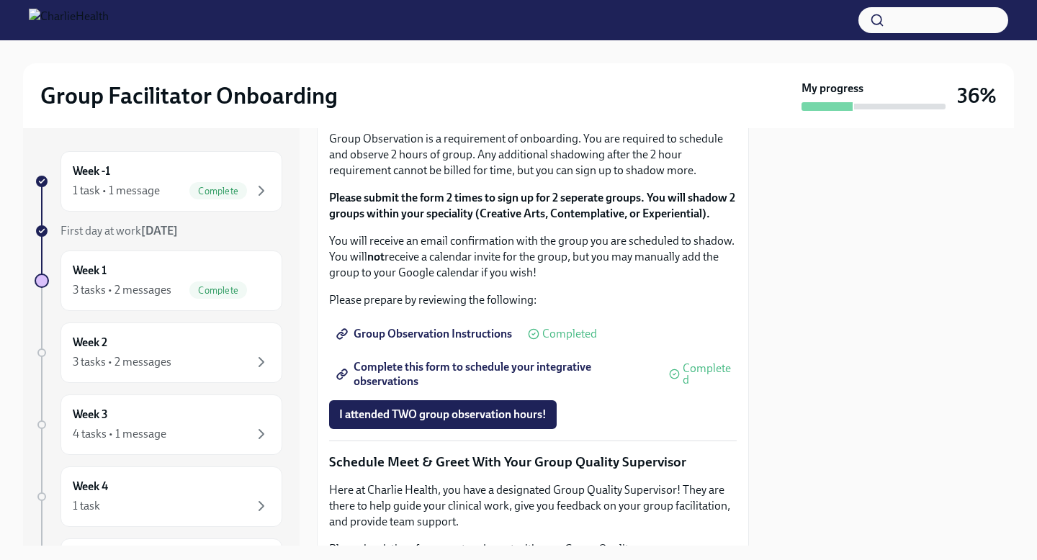
scroll to position [971, 0]
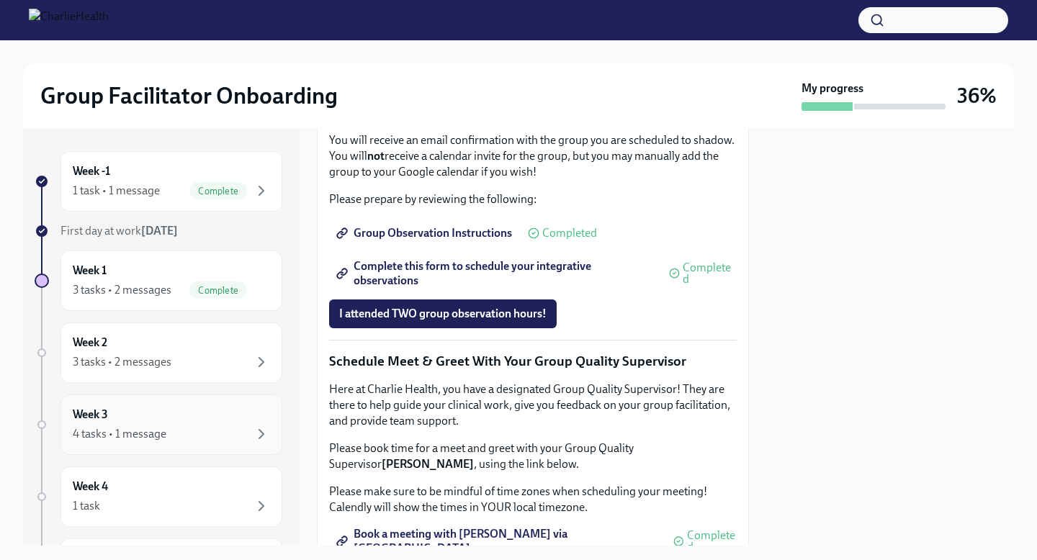
click at [204, 416] on div "Week 3 4 tasks • 1 message" at bounding box center [171, 425] width 197 height 36
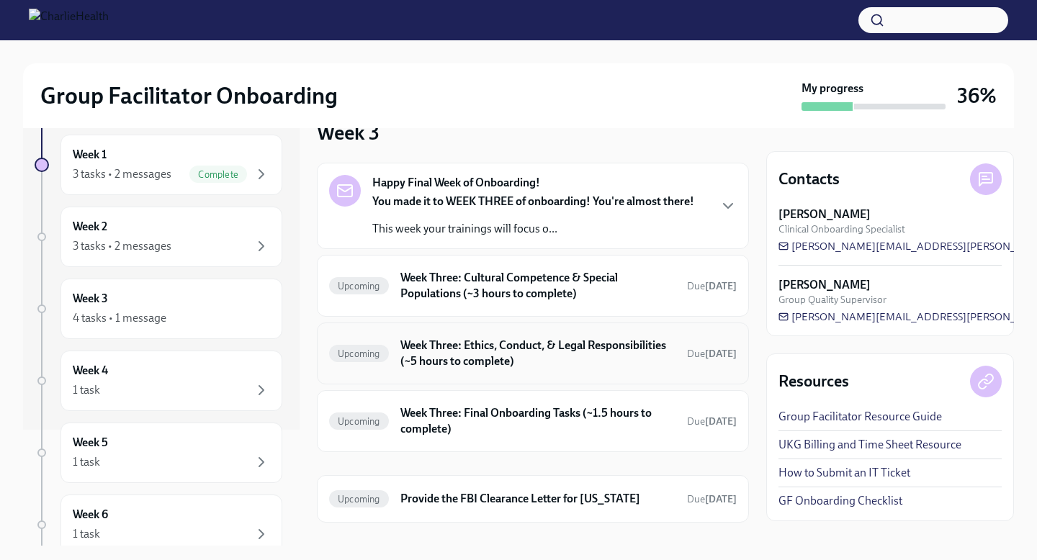
scroll to position [31, 0]
click at [179, 380] on div "Week 4 1 task" at bounding box center [171, 381] width 197 height 36
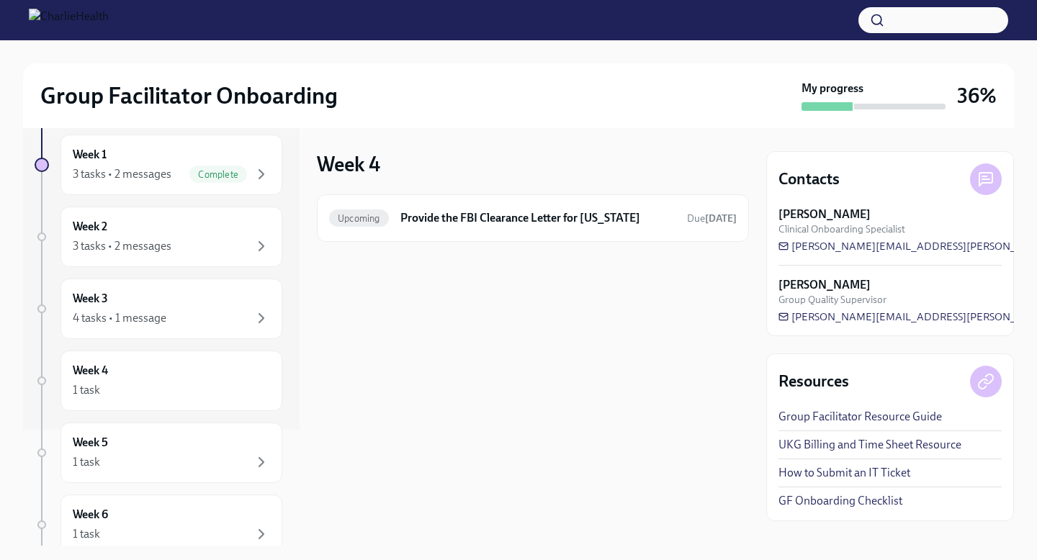
scroll to position [210, 0]
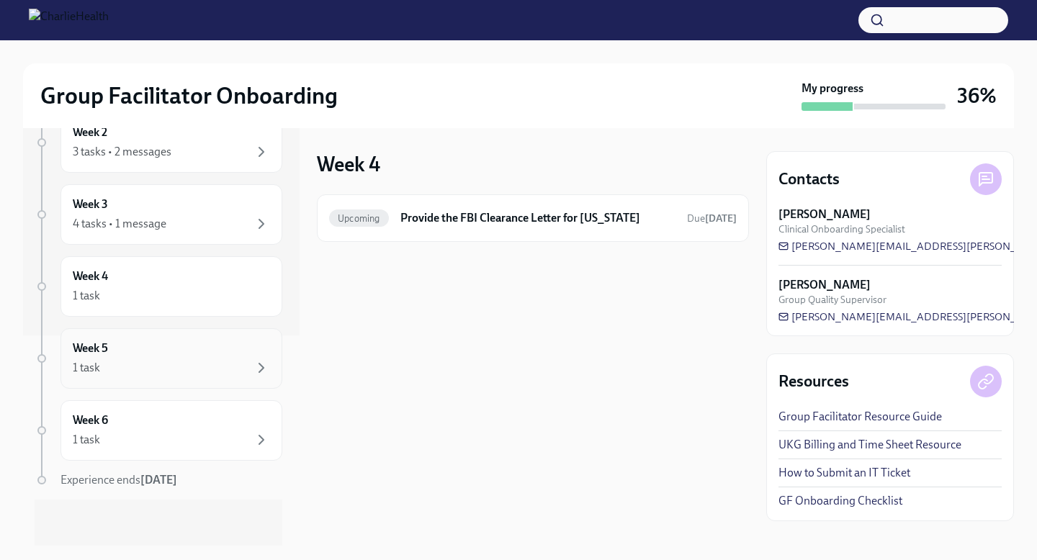
click at [178, 366] on div "1 task" at bounding box center [171, 367] width 197 height 17
click at [184, 412] on div "Week 6 1 task" at bounding box center [171, 430] width 197 height 36
click at [181, 364] on div "1 task" at bounding box center [171, 367] width 197 height 17
click at [176, 294] on div "1 task" at bounding box center [171, 295] width 197 height 17
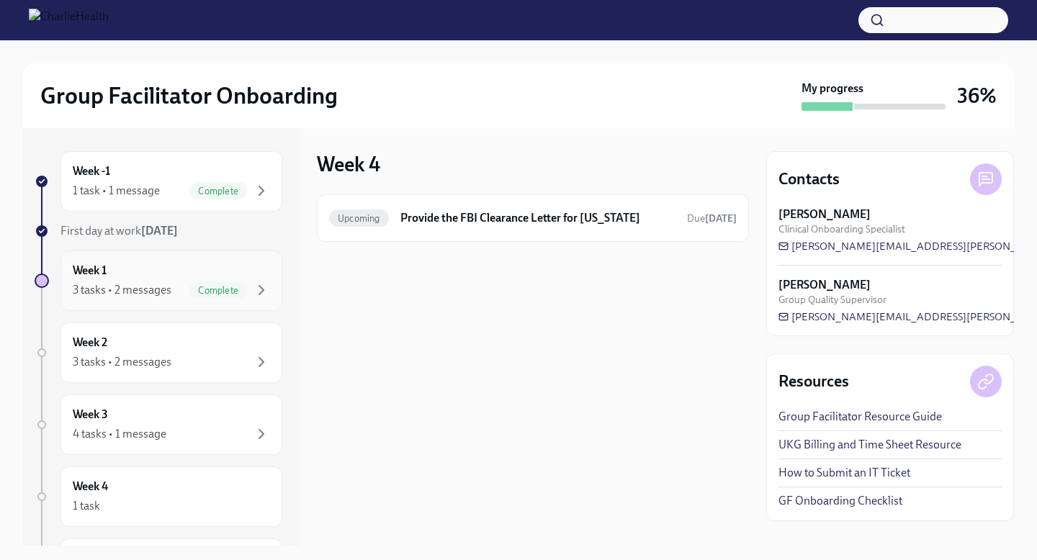
click at [171, 291] on div "3 tasks • 2 messages Complete" at bounding box center [171, 289] width 197 height 17
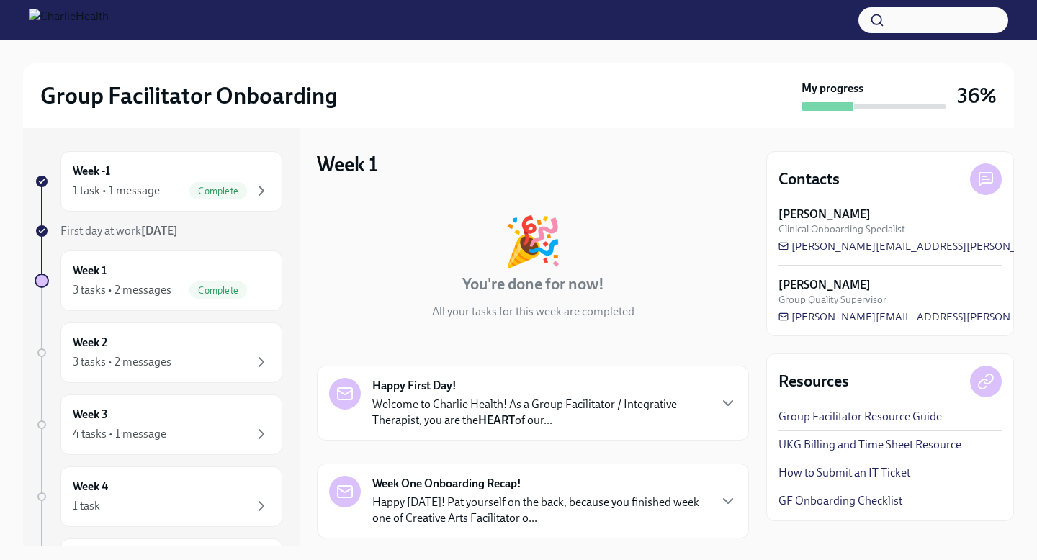
scroll to position [289, 0]
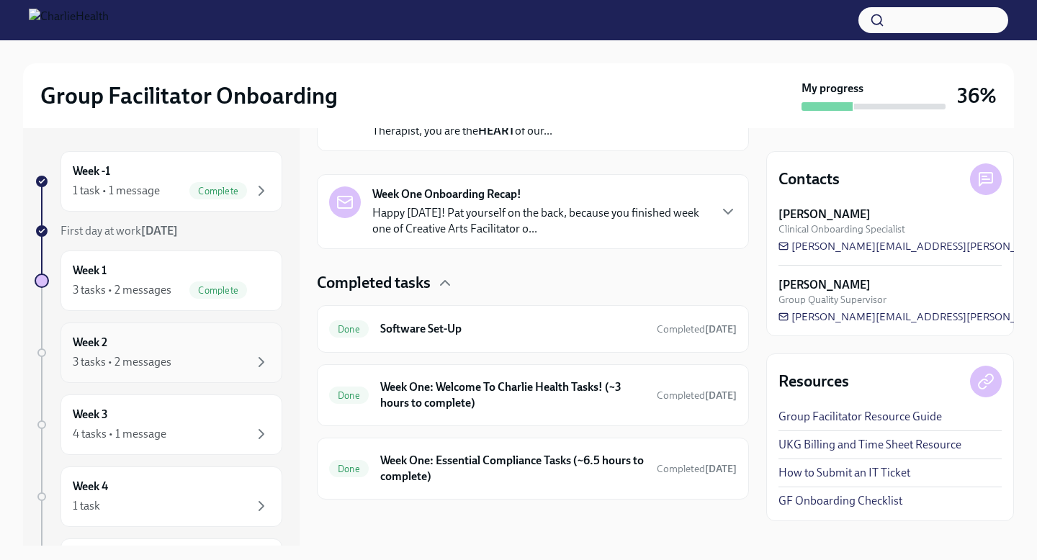
click at [230, 346] on div "Week 2 3 tasks • 2 messages" at bounding box center [171, 353] width 197 height 36
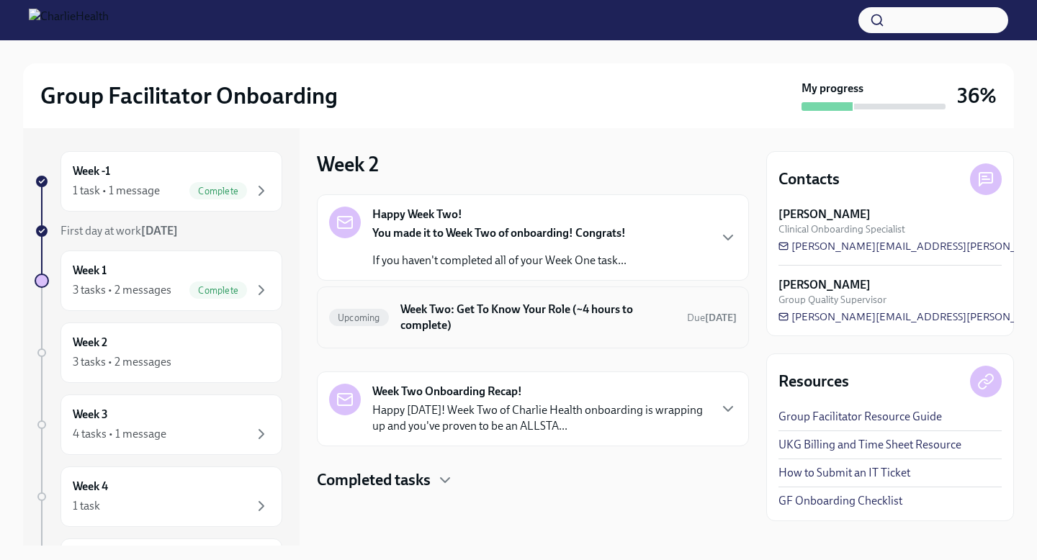
click at [494, 312] on h6 "Week Two: Get To Know Your Role (~4 hours to complete)" at bounding box center [537, 318] width 275 height 32
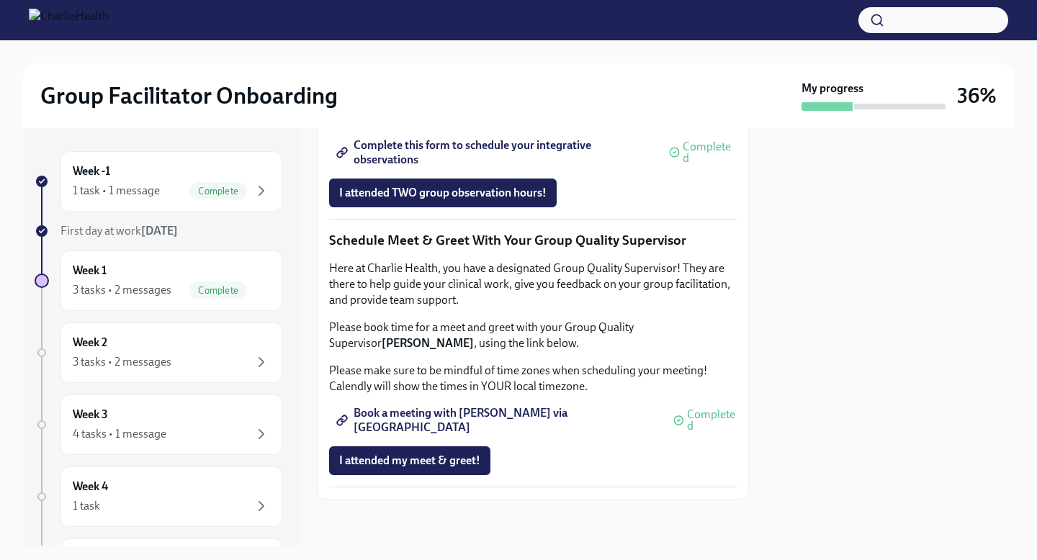
scroll to position [1223, 0]
click at [233, 371] on div "Week 2 3 tasks • 2 messages" at bounding box center [171, 353] width 222 height 60
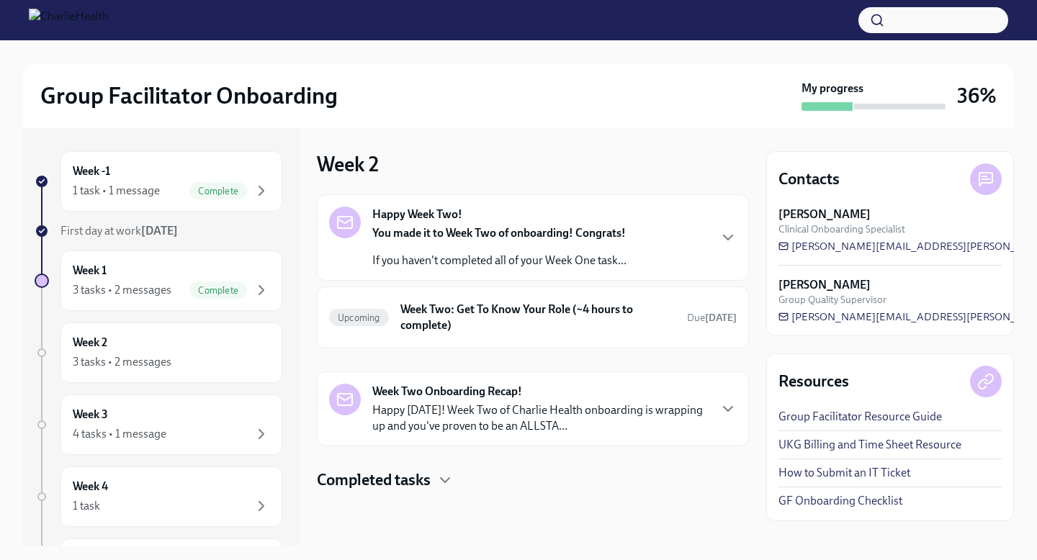
click at [497, 256] on p "If you haven't completed all of your Week One task..." at bounding box center [499, 261] width 254 height 16
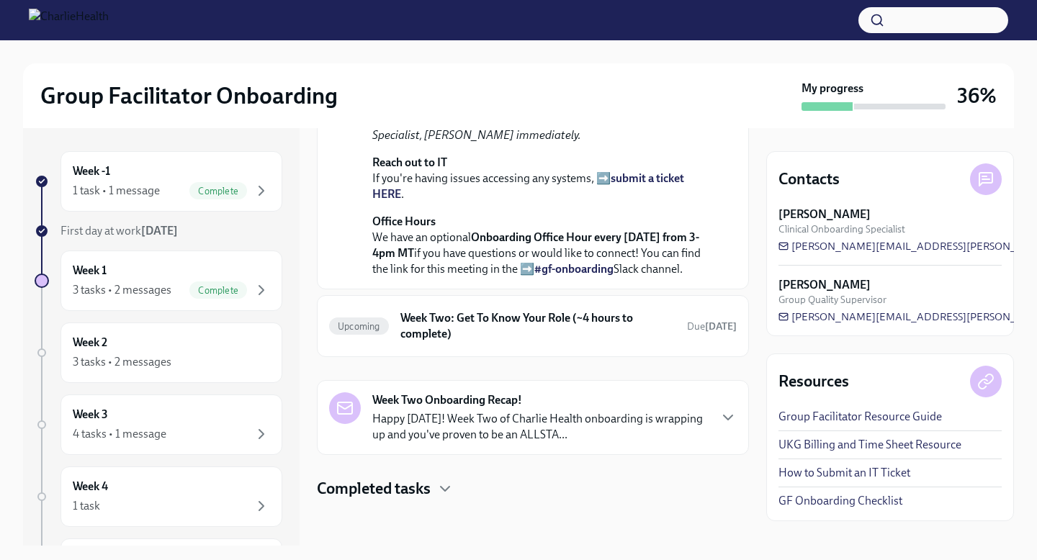
scroll to position [453, 0]
click at [489, 342] on h6 "Week Two: Get To Know Your Role (~4 hours to complete)" at bounding box center [537, 326] width 275 height 32
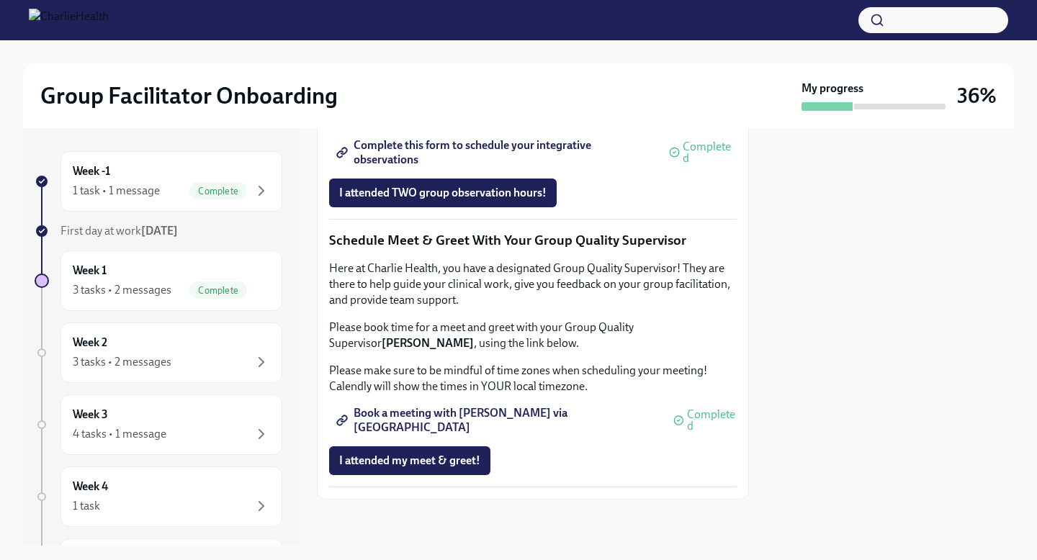
scroll to position [1382, 0]
click at [192, 344] on div "Week 2 3 tasks • 2 messages" at bounding box center [171, 353] width 197 height 36
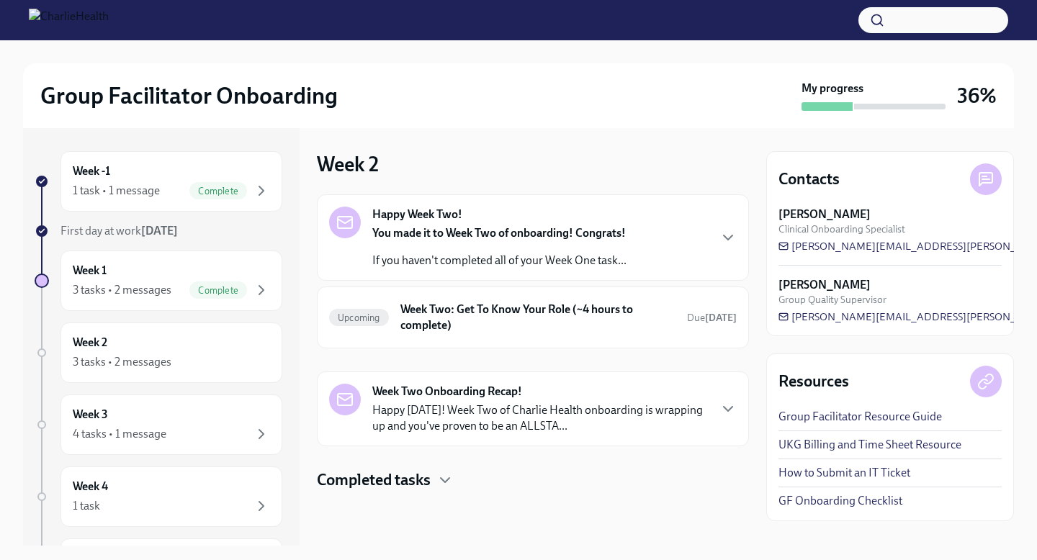
click at [493, 408] on p "Happy [DATE]! Week Two of Charlie Health onboarding is wrapping up and you've p…" at bounding box center [539, 418] width 335 height 32
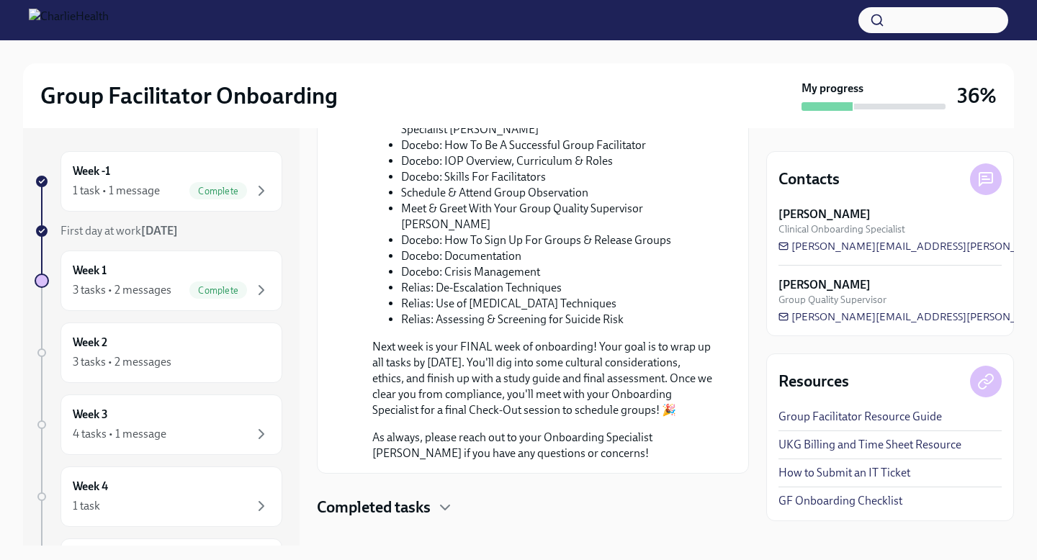
scroll to position [649, 0]
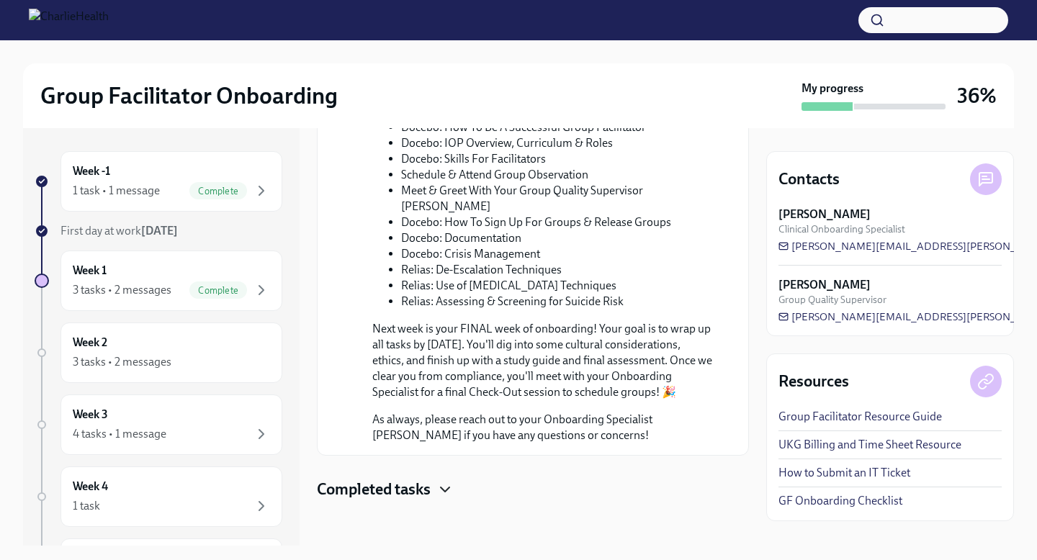
click at [451, 490] on icon "button" at bounding box center [444, 489] width 17 height 17
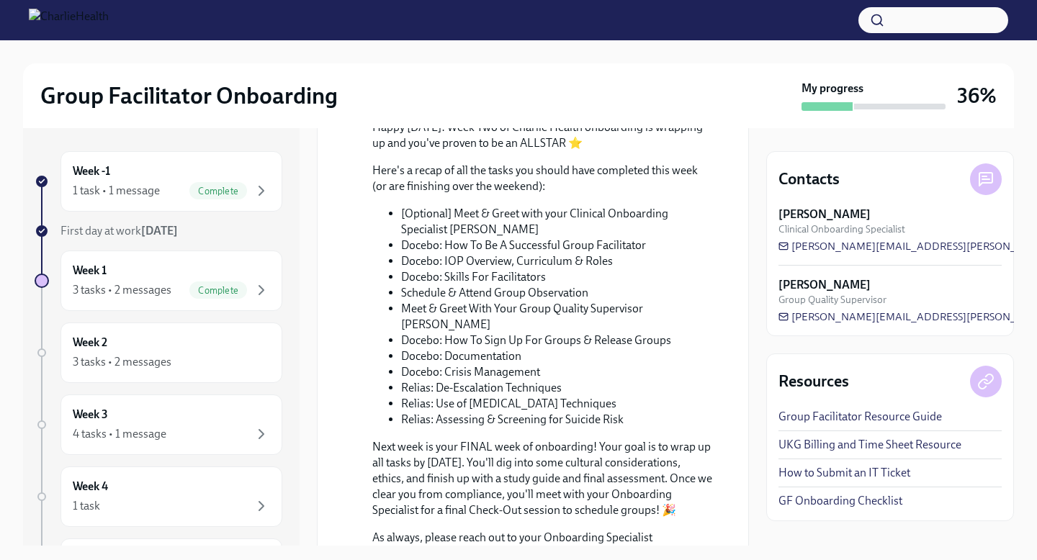
scroll to position [611, 0]
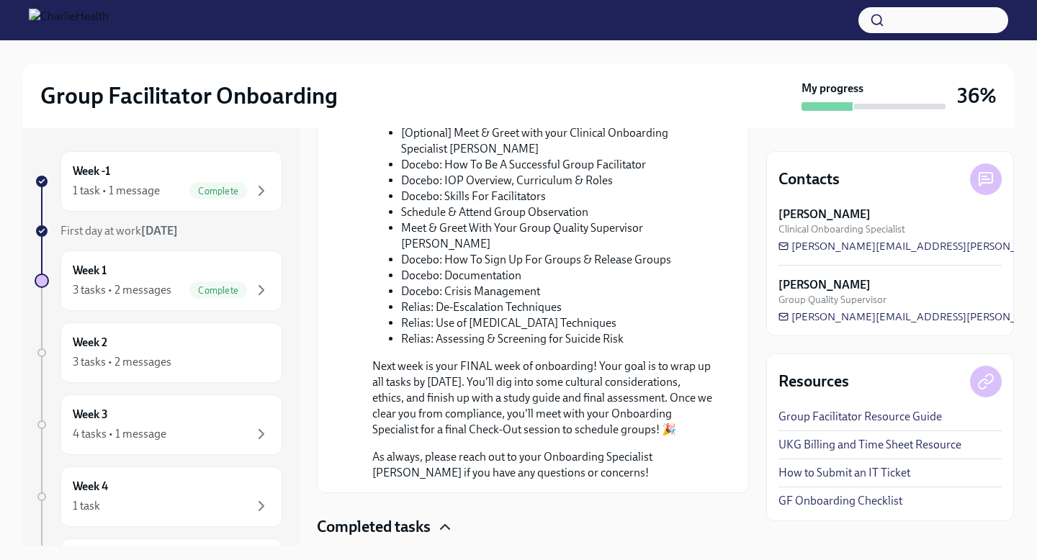
click at [450, 523] on icon "button" at bounding box center [444, 526] width 17 height 17
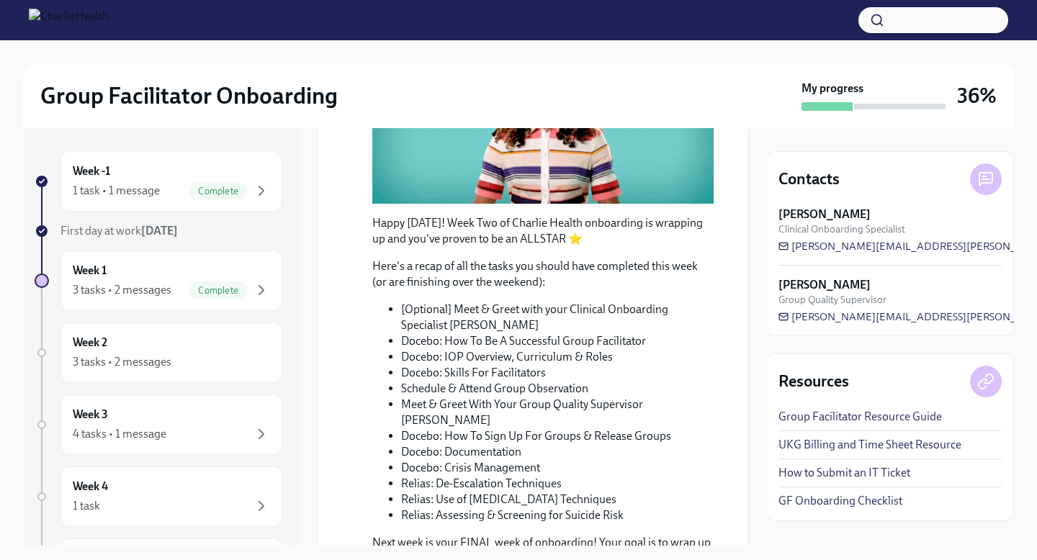
scroll to position [438, 0]
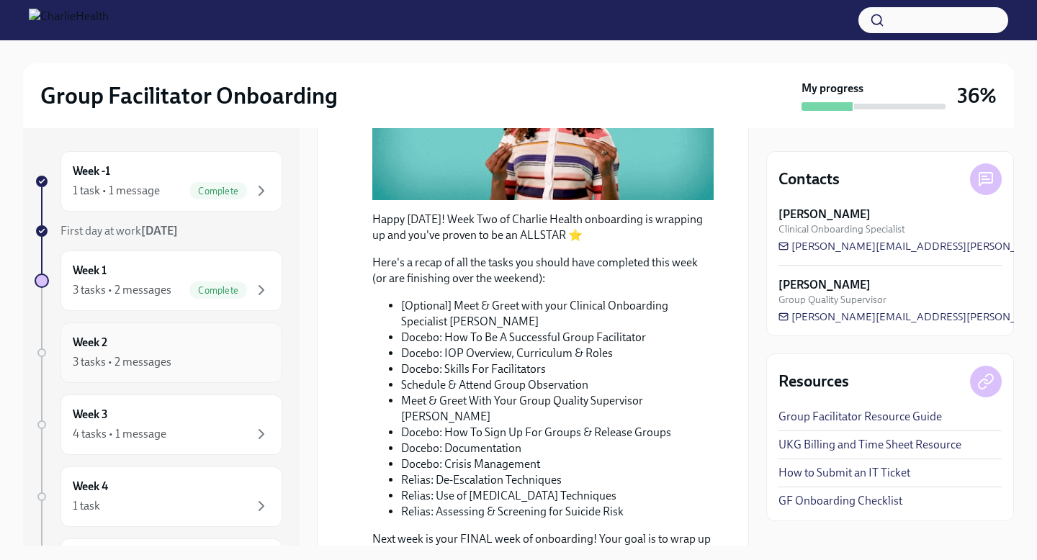
click at [168, 366] on div "3 tasks • 2 messages" at bounding box center [122, 362] width 99 height 16
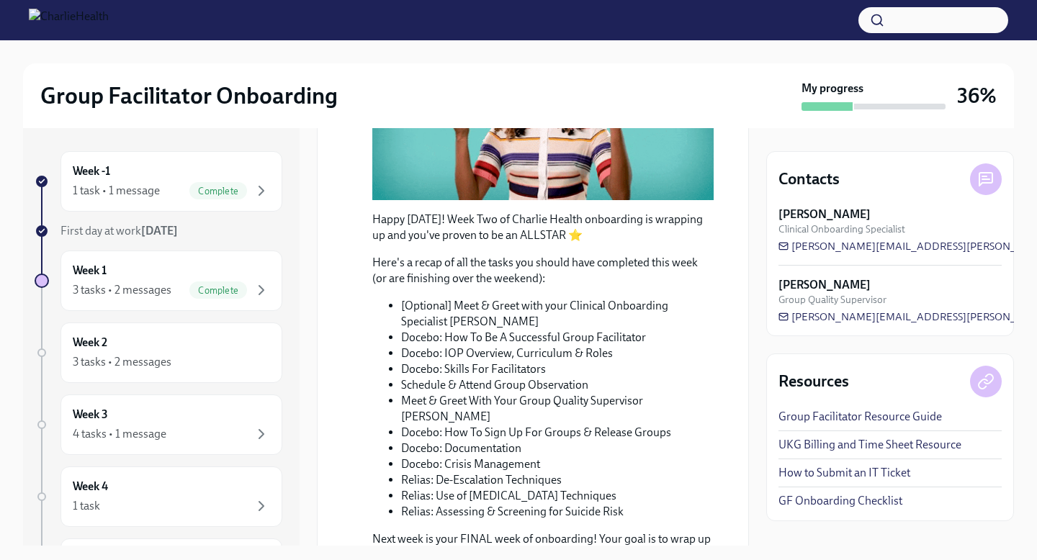
scroll to position [649, 0]
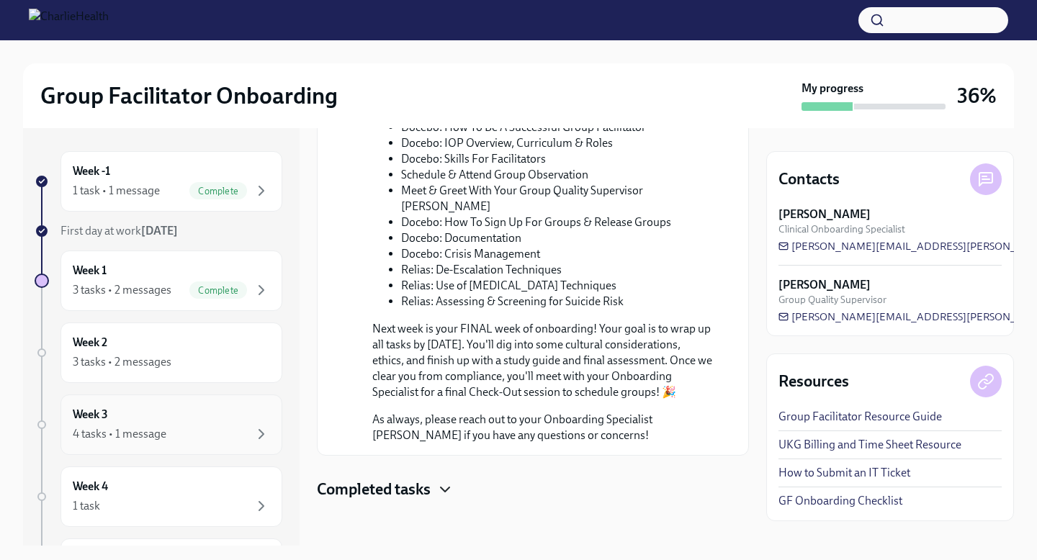
click at [197, 442] on div "4 tasks • 1 message" at bounding box center [171, 433] width 197 height 17
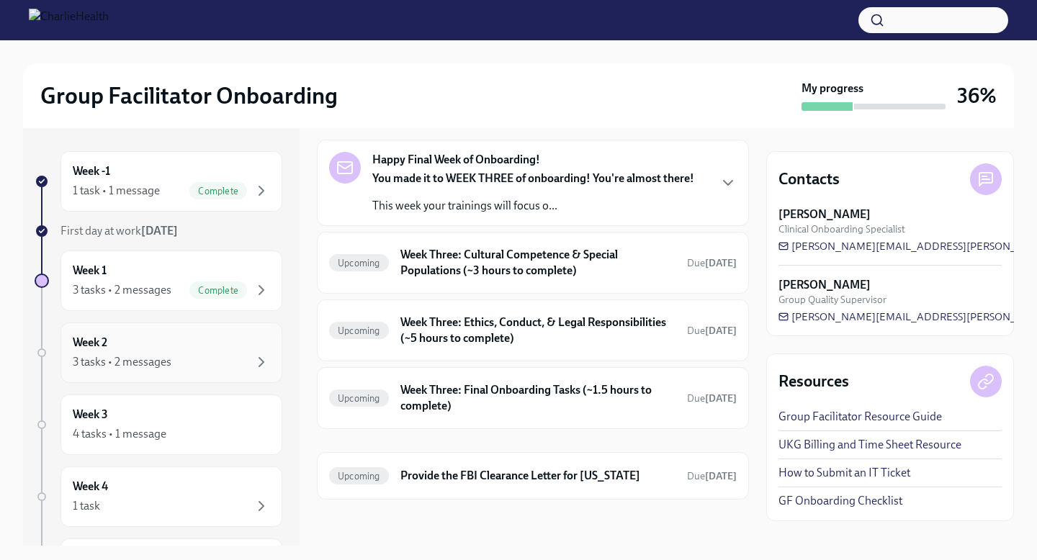
click at [226, 358] on div "3 tasks • 2 messages" at bounding box center [171, 361] width 197 height 17
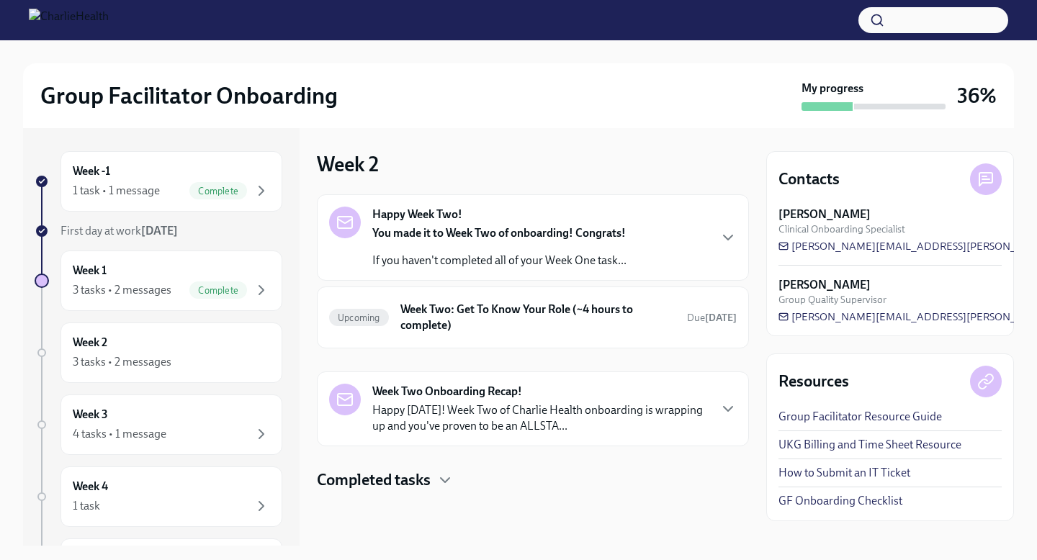
click at [419, 380] on div "Week Two Onboarding Recap! Happy [DATE]! Week Two of Charlie Health onboarding …" at bounding box center [533, 408] width 432 height 75
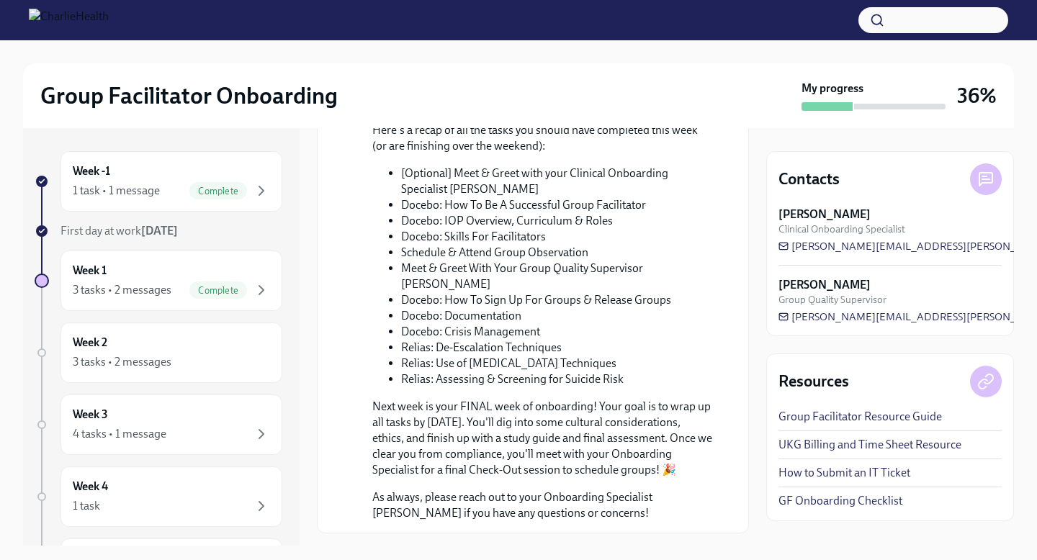
scroll to position [649, 0]
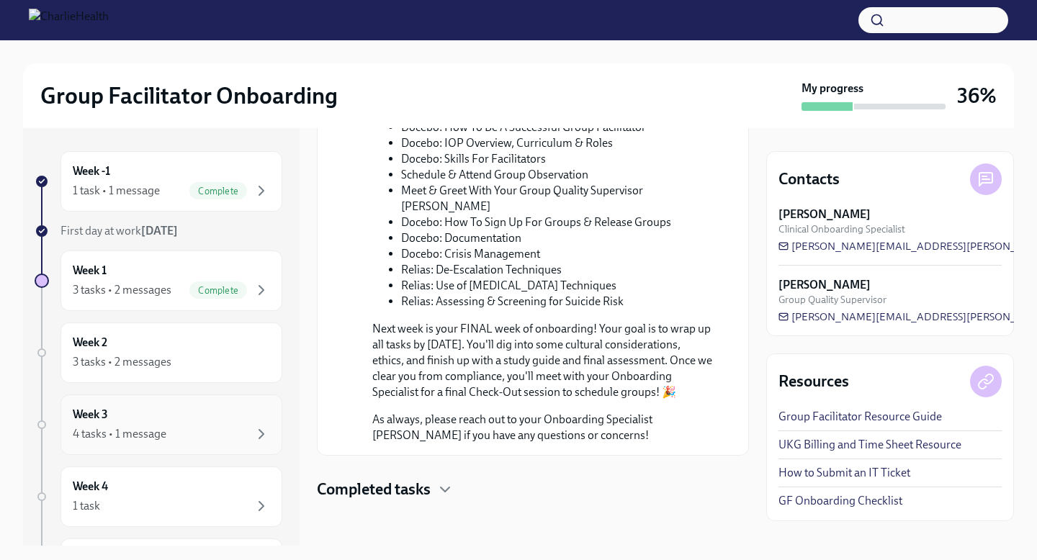
click at [181, 436] on div "4 tasks • 1 message" at bounding box center [171, 433] width 197 height 17
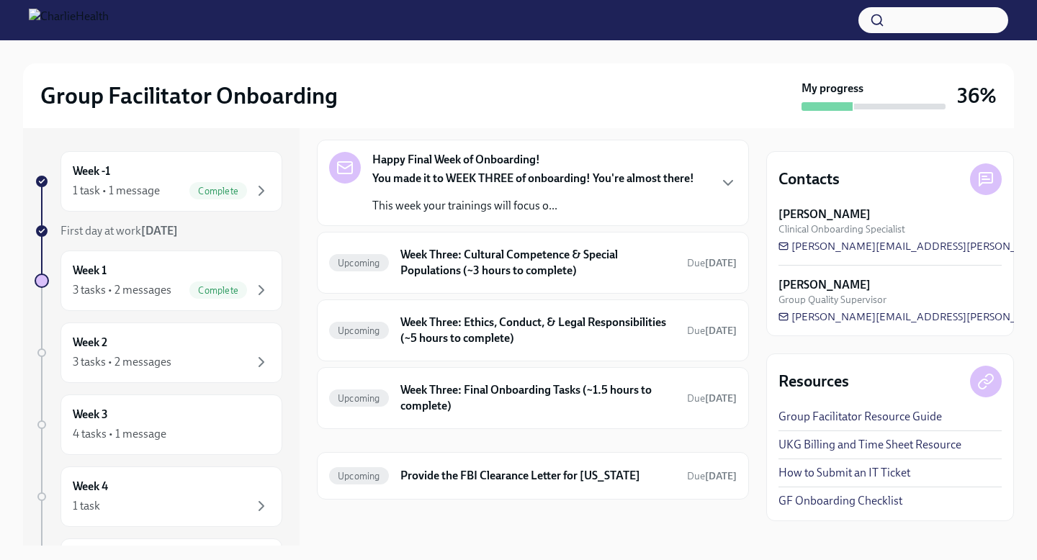
click at [880, 510] on div "Resources Group Facilitator Resource Guide UKG Billing and Time Sheet Resource …" at bounding box center [890, 437] width 248 height 168
click at [880, 502] on link "GF Onboarding Checklist" at bounding box center [840, 501] width 124 height 16
